Goal: Task Accomplishment & Management: Complete application form

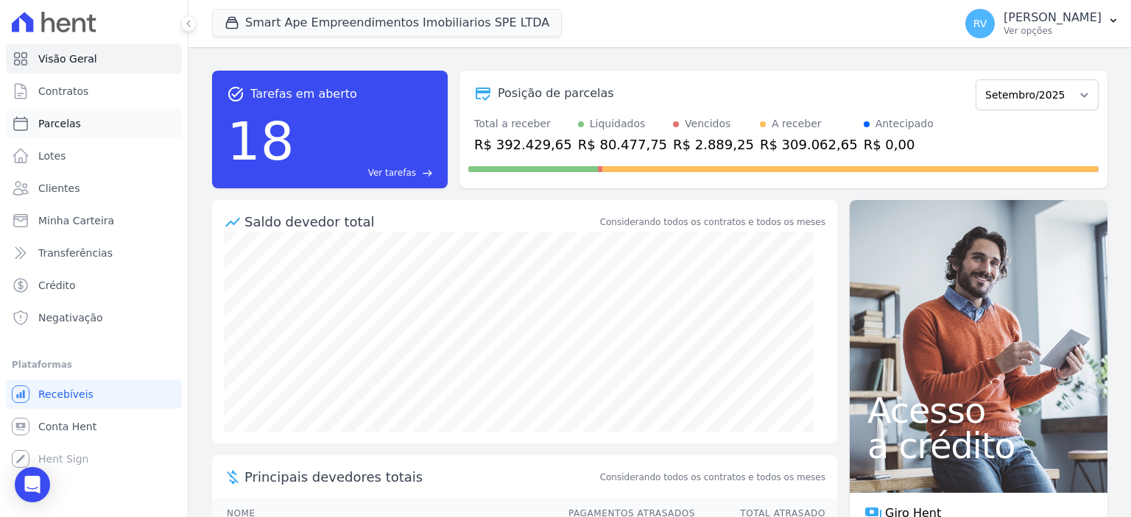
click at [96, 114] on link "Parcelas" at bounding box center [94, 123] width 176 height 29
select select
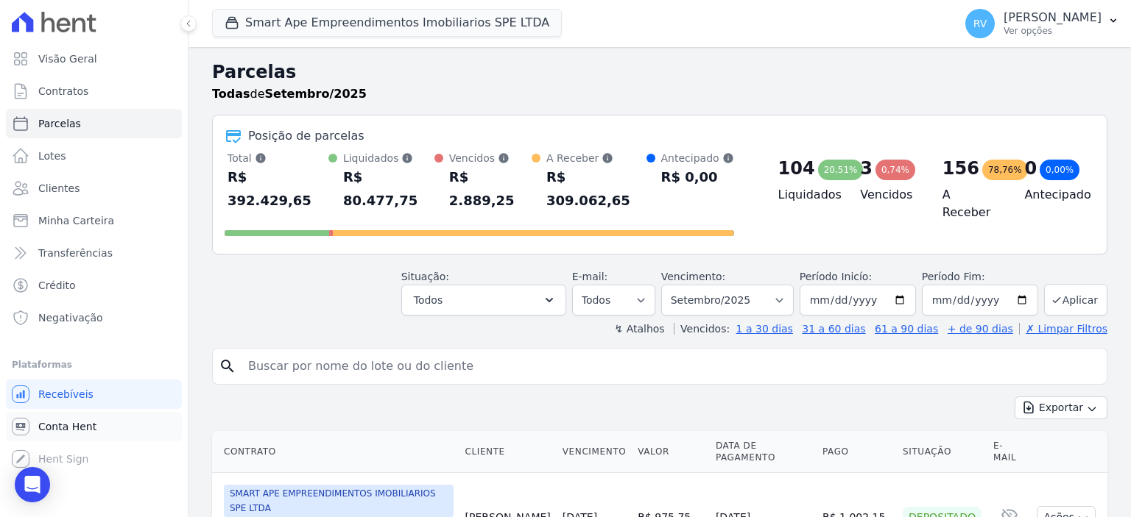
click at [80, 427] on span "Conta Hent" at bounding box center [67, 427] width 58 height 15
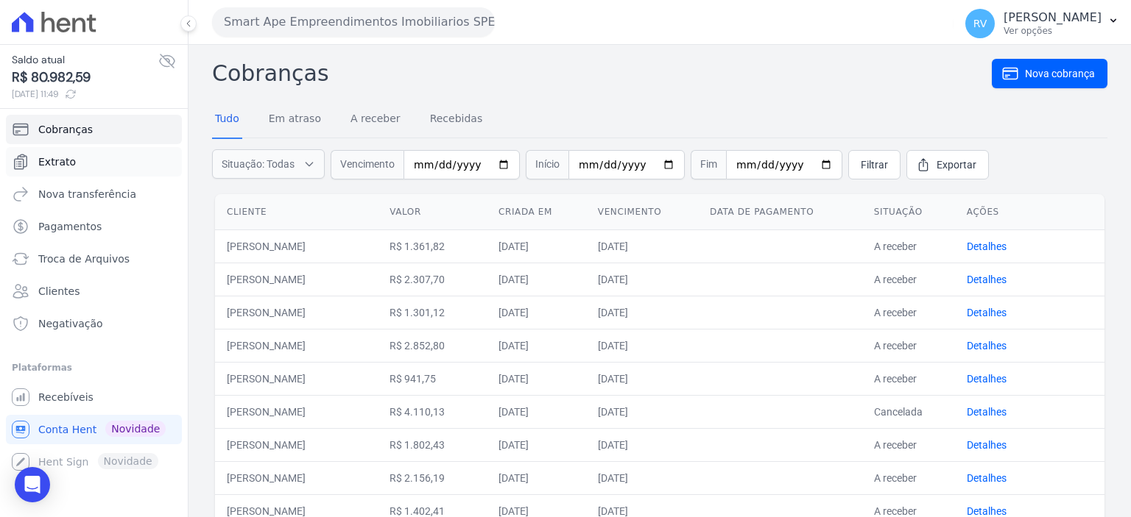
click at [71, 152] on link "Extrato" at bounding box center [94, 161] width 176 height 29
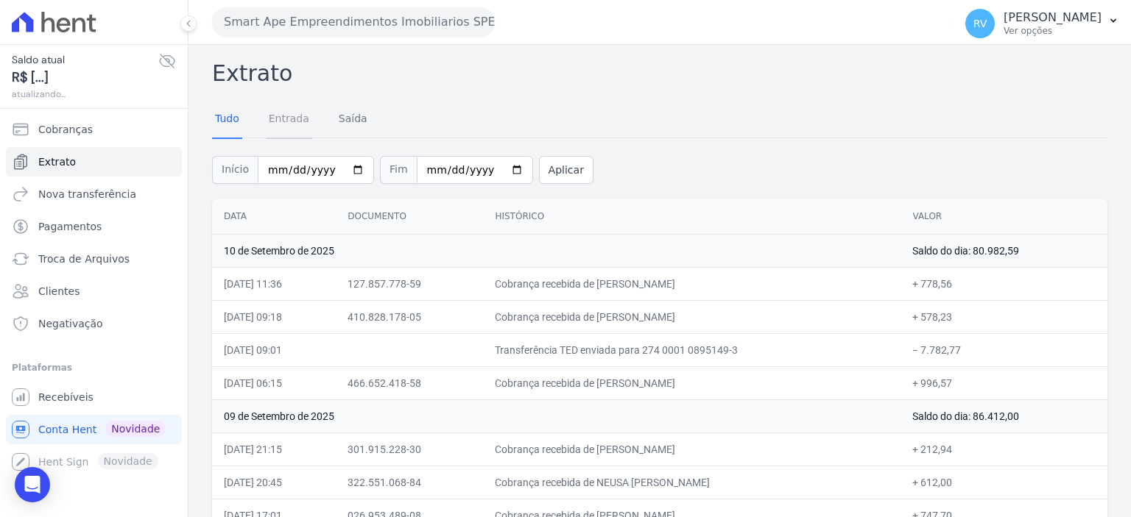
click at [303, 116] on link "Entrada" at bounding box center [289, 120] width 46 height 38
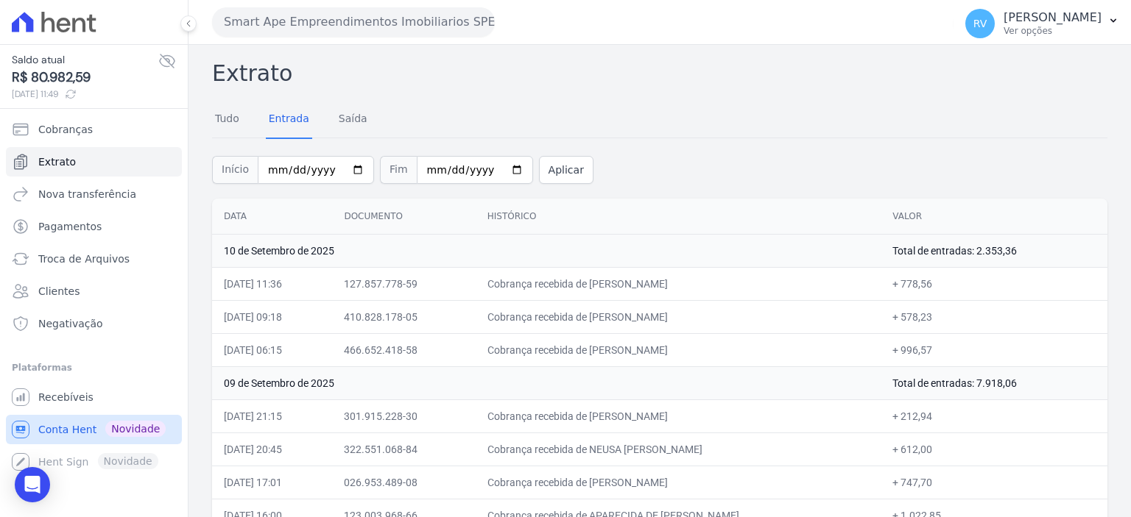
click at [63, 425] on span "Conta Hent" at bounding box center [67, 430] width 58 height 15
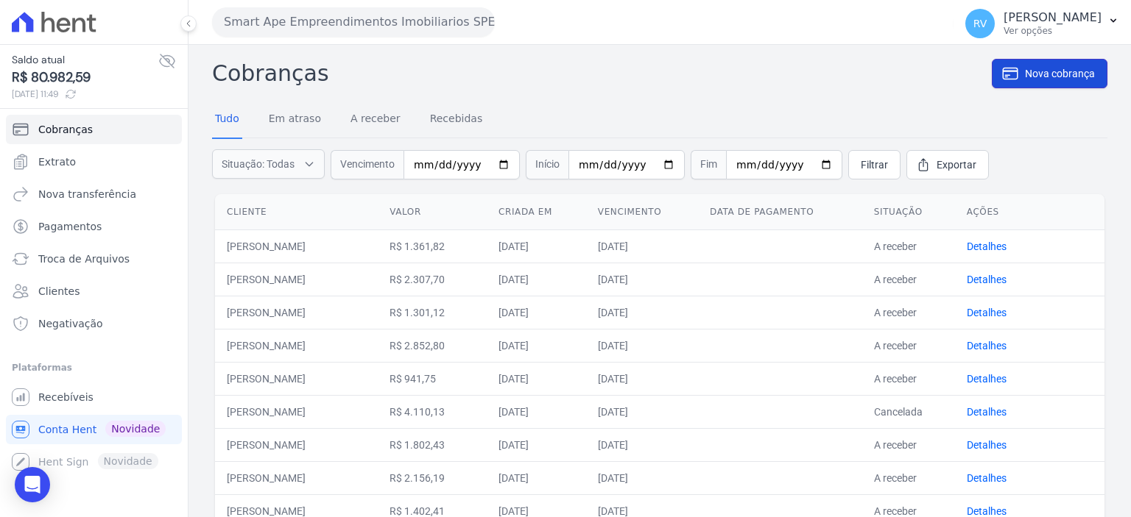
click at [1066, 73] on span "Nova cobrança" at bounding box center [1060, 73] width 70 height 15
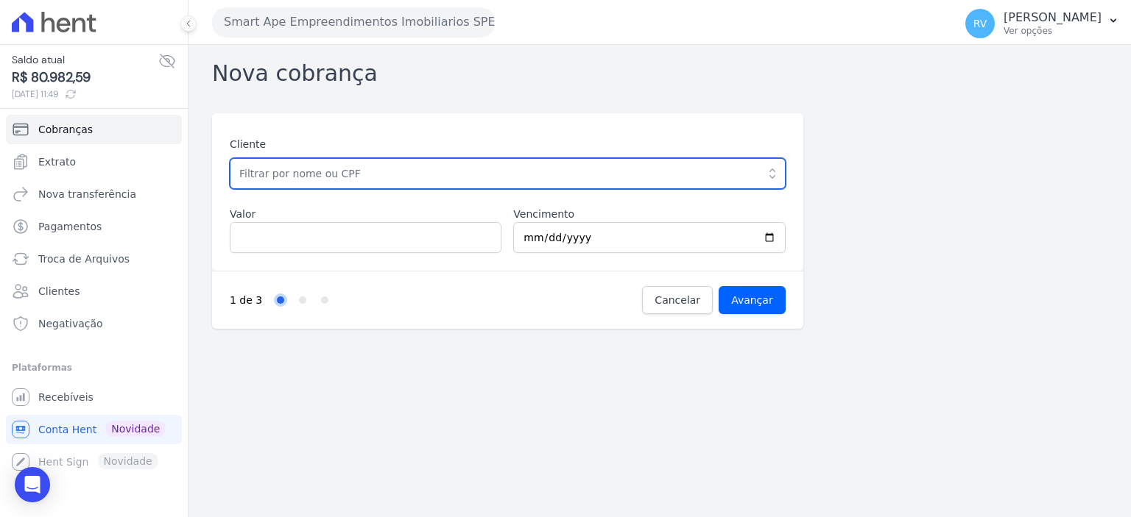
click at [400, 173] on input "text" at bounding box center [508, 173] width 556 height 31
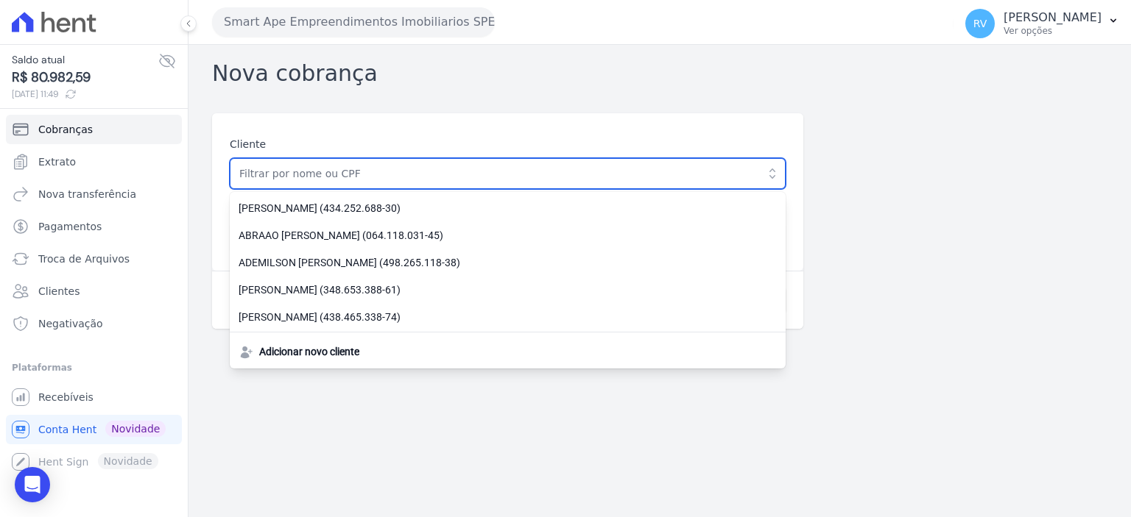
paste input "[PERSON_NAME] KETLEN [PERSON_NAME]"
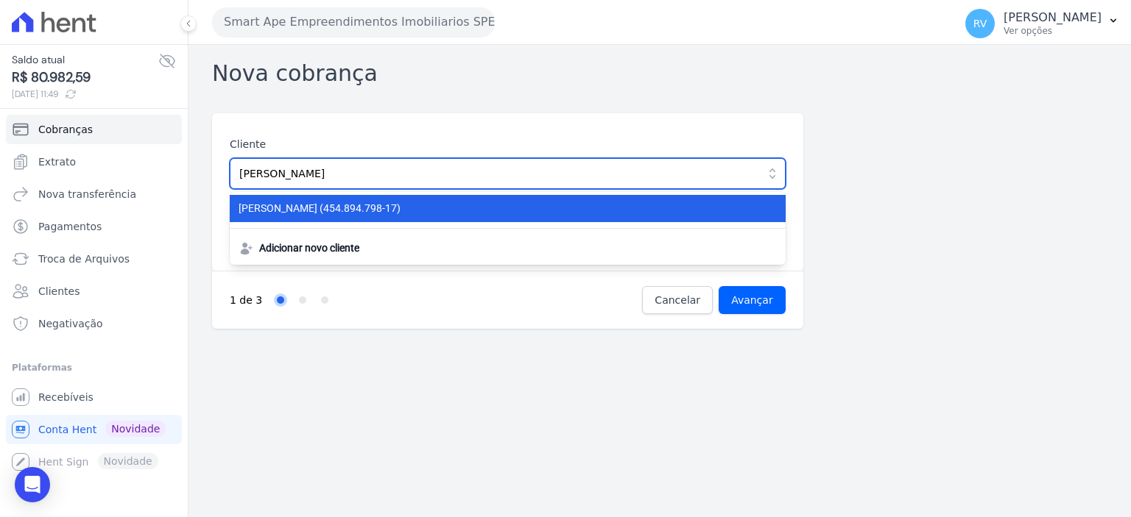
type input "[PERSON_NAME] KETLEN [PERSON_NAME]"
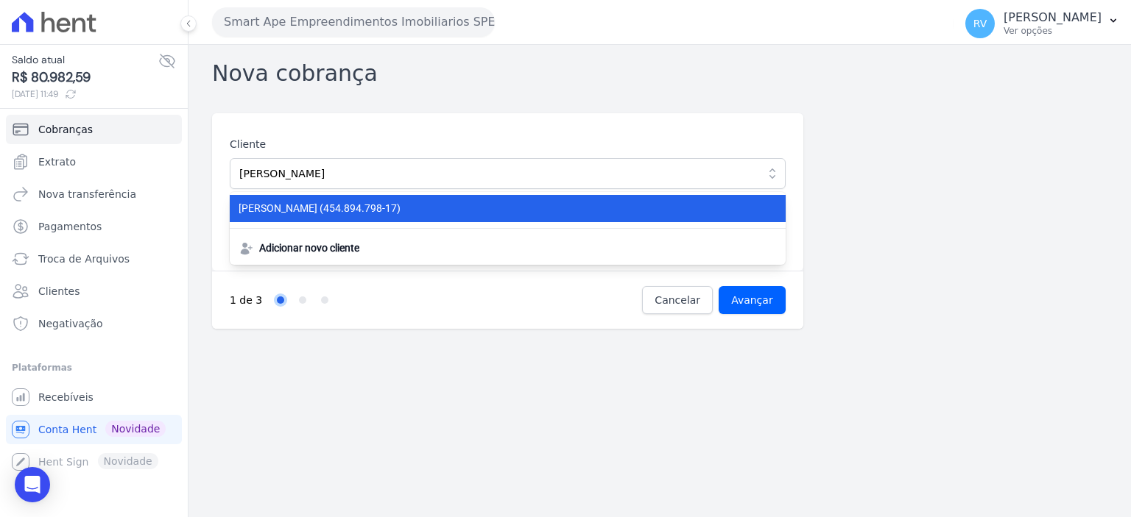
click at [356, 211] on span "CINDY KETLEN VIEIRA (454.894.798-17)" at bounding box center [498, 208] width 520 height 15
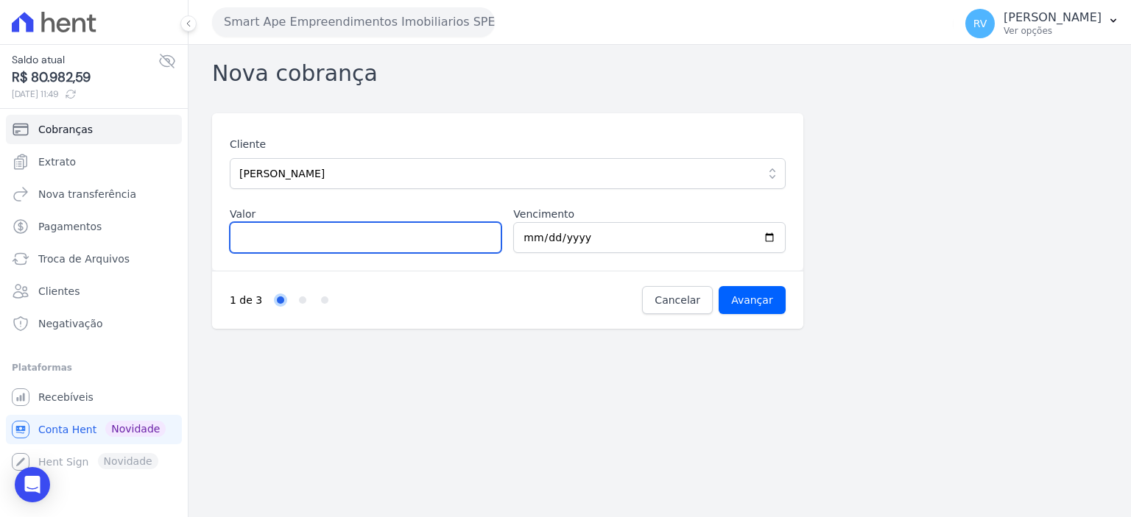
click at [319, 229] on input "Valor" at bounding box center [366, 237] width 272 height 31
paste input "1.66127"
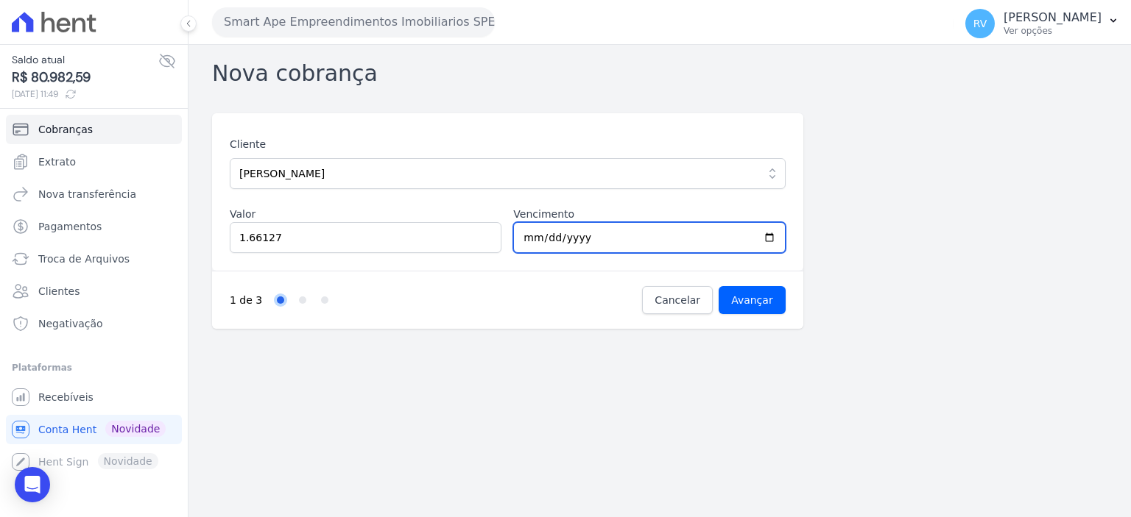
click at [768, 238] on input "2025-09-11" at bounding box center [649, 237] width 272 height 31
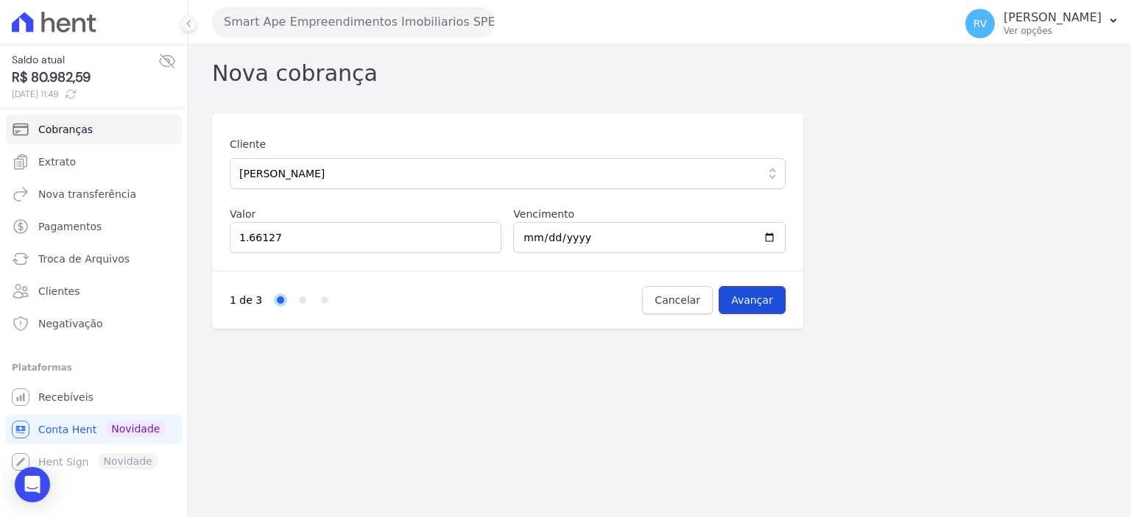
click at [769, 298] on input "Avançar" at bounding box center [751, 300] width 67 height 28
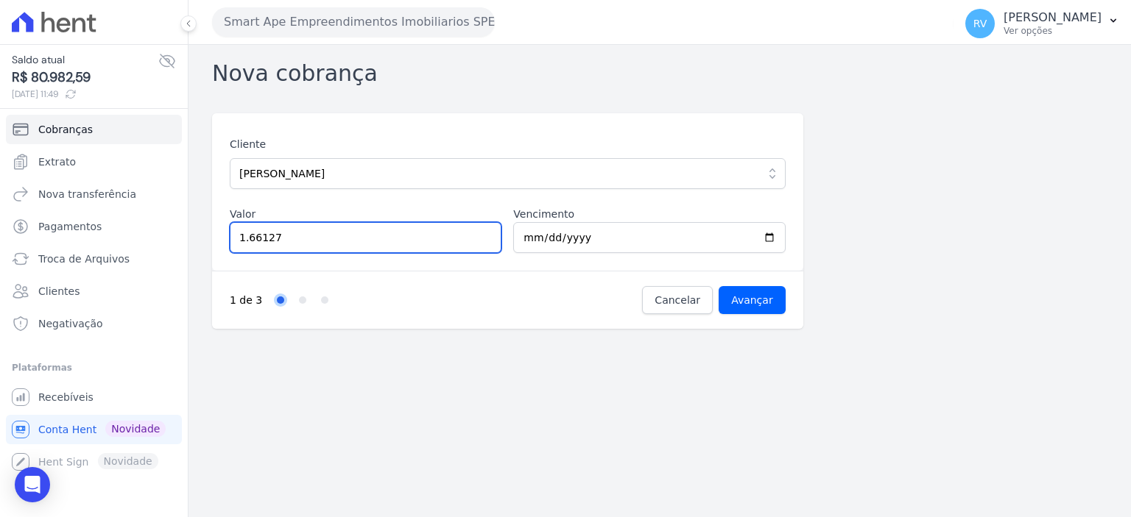
drag, startPoint x: 247, startPoint y: 238, endPoint x: 286, endPoint y: 248, distance: 40.3
click at [246, 238] on input "1.66127" at bounding box center [366, 237] width 272 height 31
click at [263, 235] on input "166127" at bounding box center [366, 237] width 272 height 31
type input "1661.27"
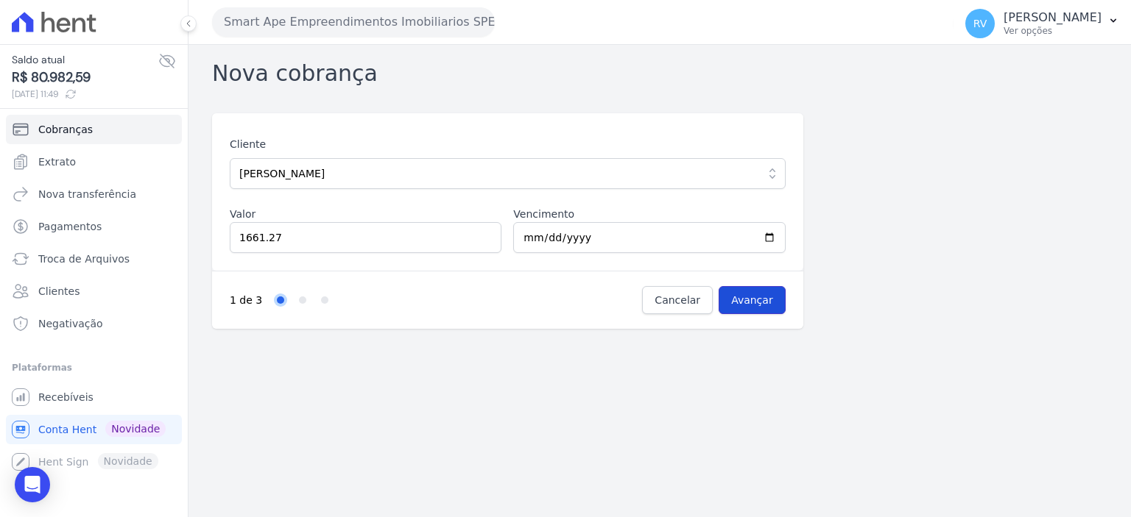
click at [777, 302] on input "Avançar" at bounding box center [751, 300] width 67 height 28
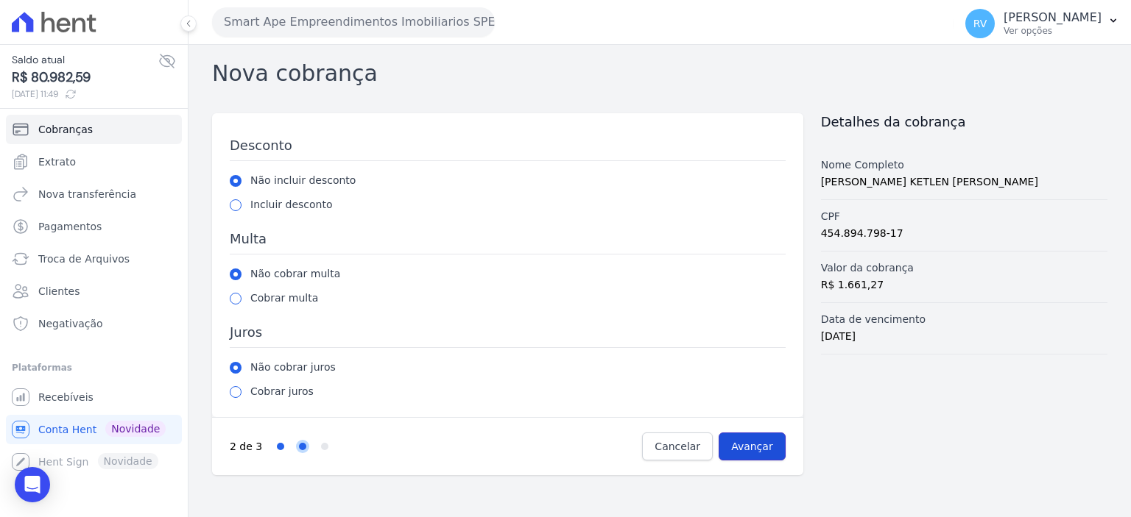
click at [774, 433] on input "Avançar" at bounding box center [751, 447] width 67 height 28
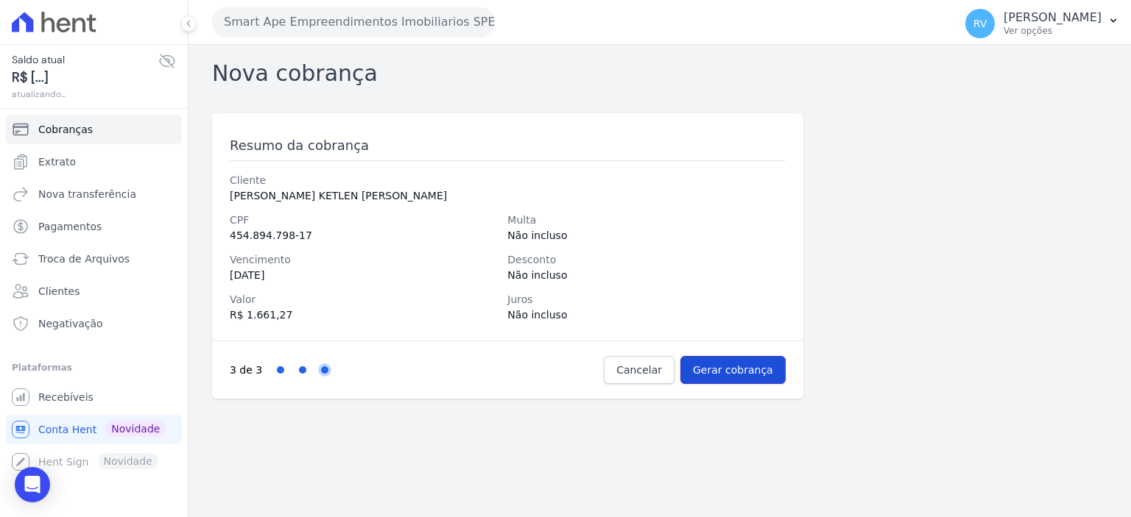
click at [745, 370] on input "Gerar cobrança" at bounding box center [732, 370] width 105 height 28
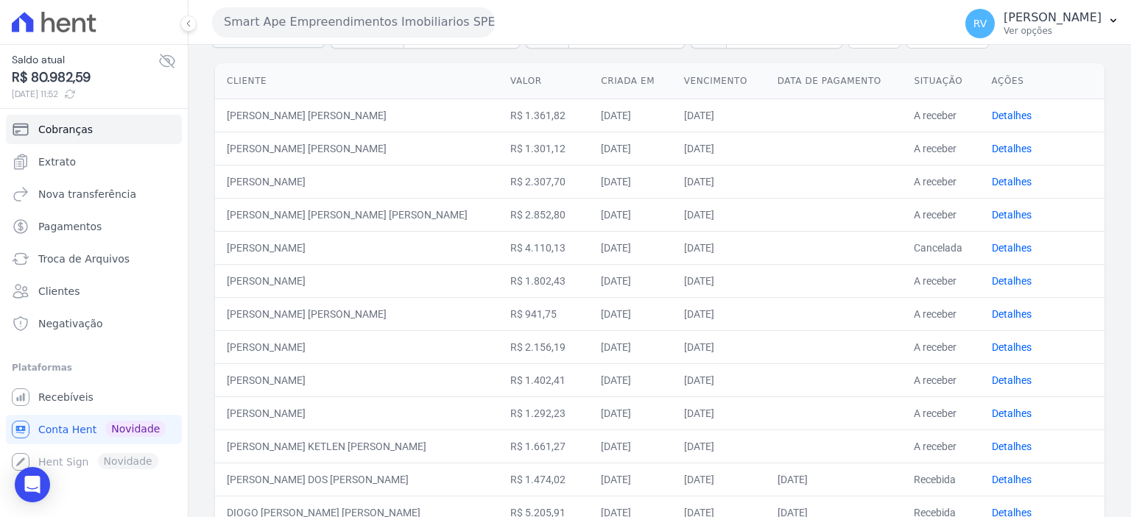
scroll to position [221, 0]
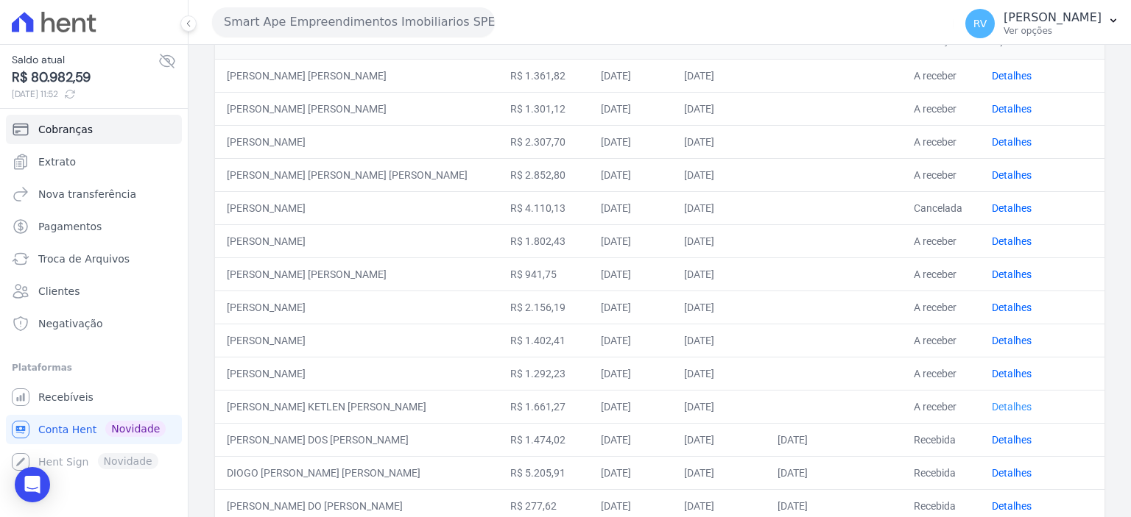
click at [991, 406] on link "Detalhes" at bounding box center [1011, 407] width 40 height 12
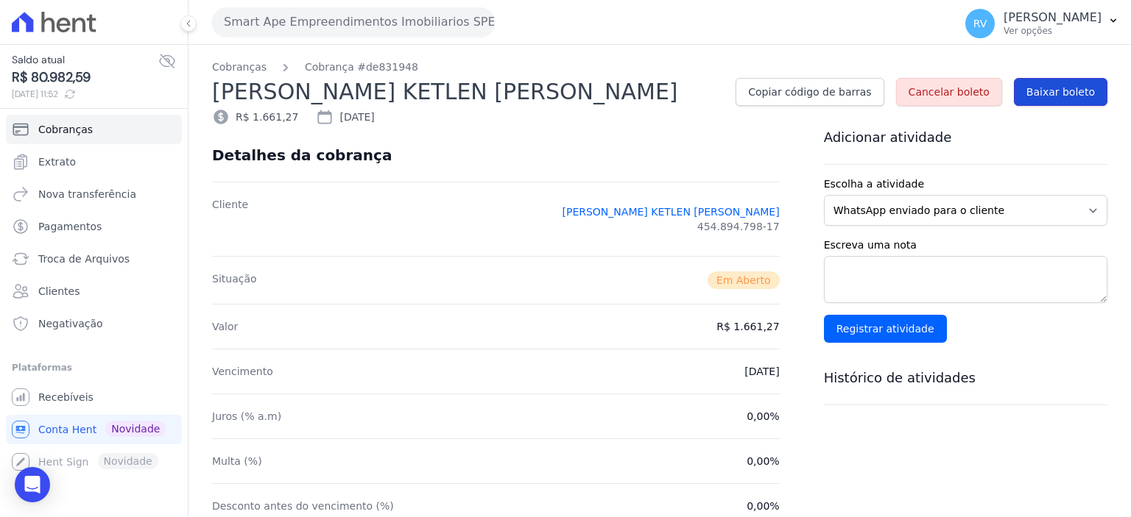
click at [1076, 95] on span "Baixar boleto" at bounding box center [1060, 92] width 68 height 15
